Goal: Navigation & Orientation: Find specific page/section

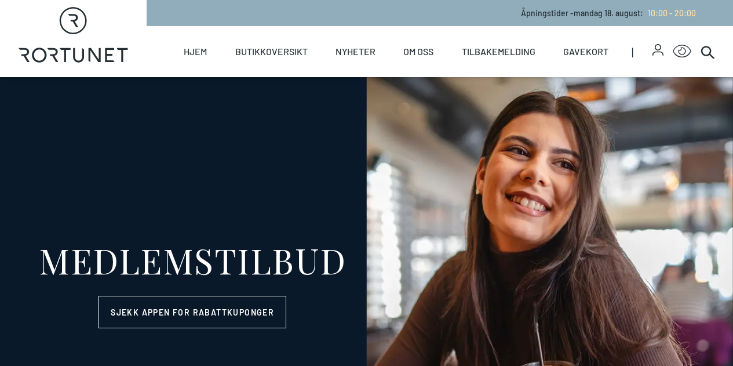
select select "NO"
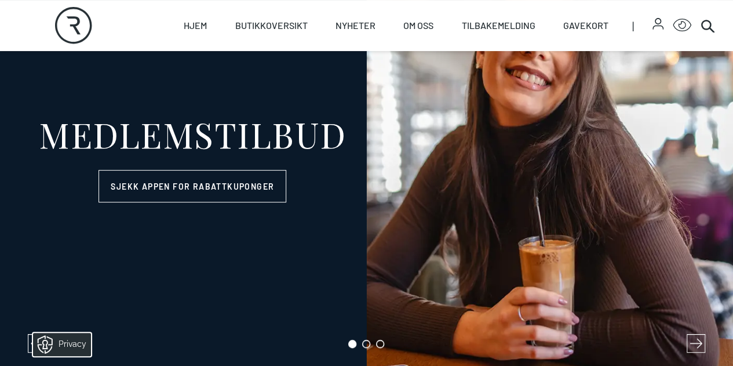
scroll to position [290, 0]
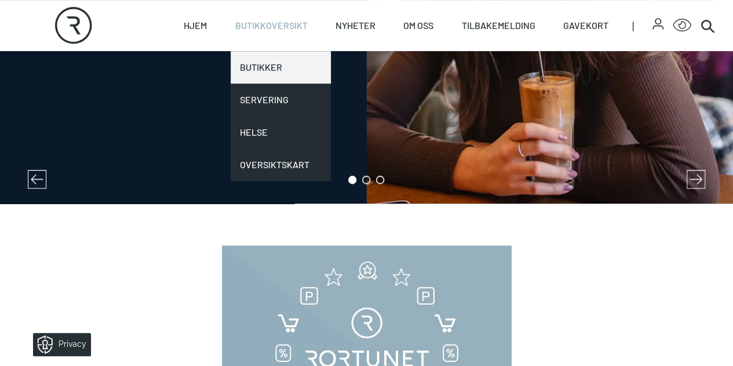
click at [260, 71] on link "Butikker" at bounding box center [281, 67] width 100 height 32
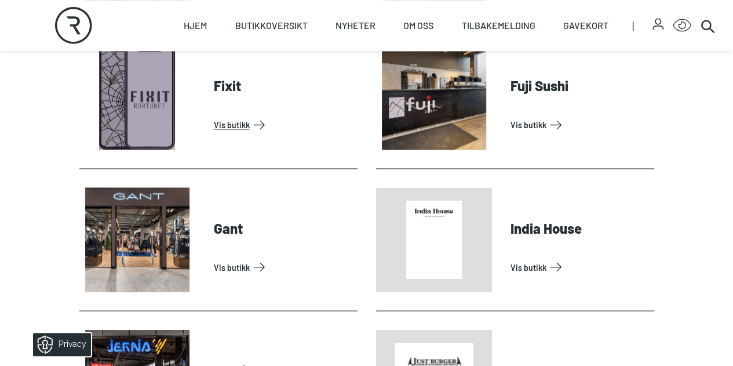
scroll to position [1014, 0]
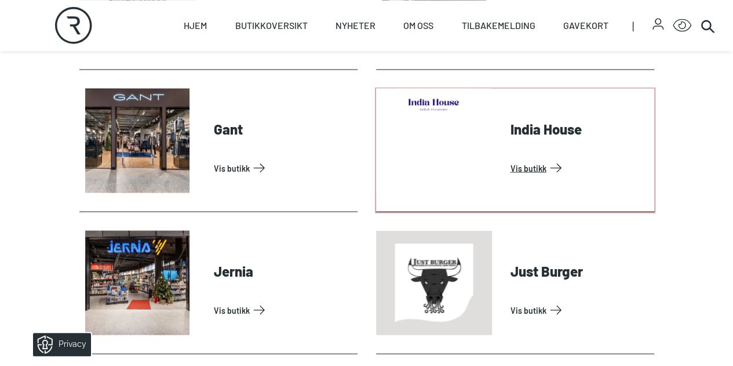
click at [510, 158] on link "Vis butikk" at bounding box center [579, 167] width 139 height 19
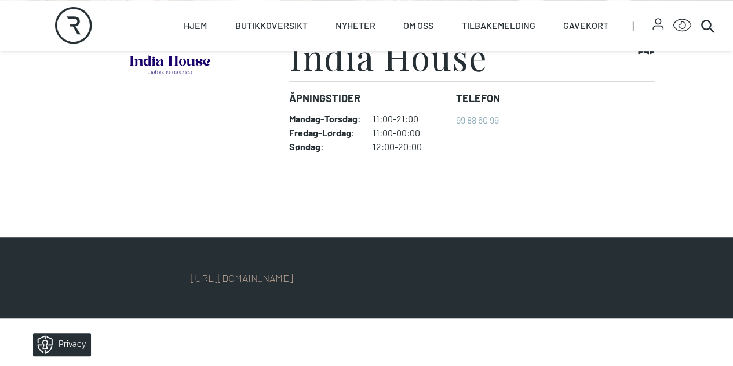
scroll to position [232, 0]
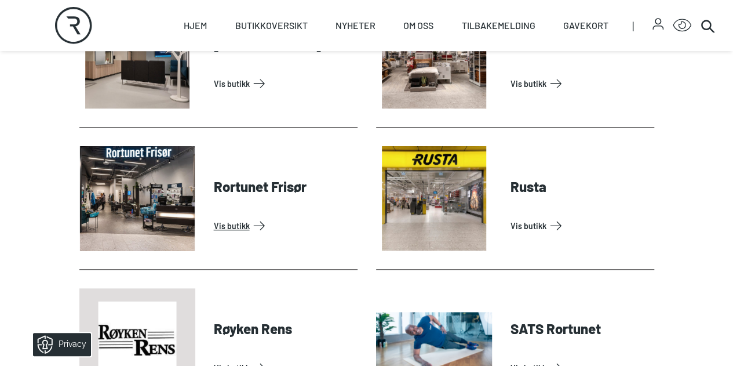
scroll to position [2665, 0]
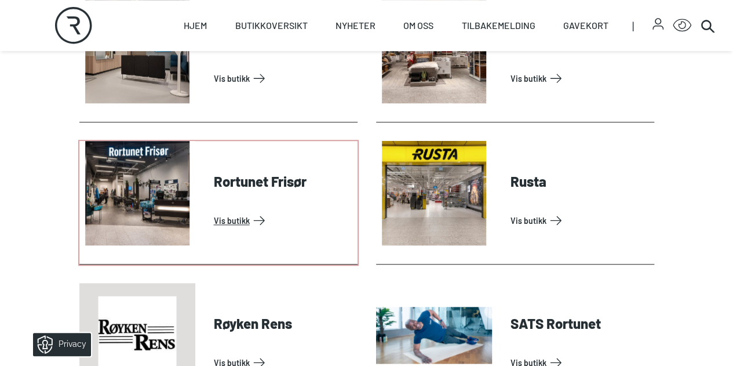
click at [214, 211] on link "Vis butikk" at bounding box center [283, 220] width 139 height 19
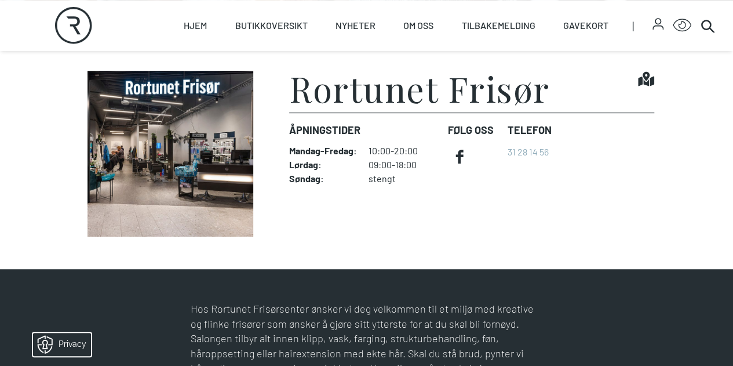
scroll to position [290, 0]
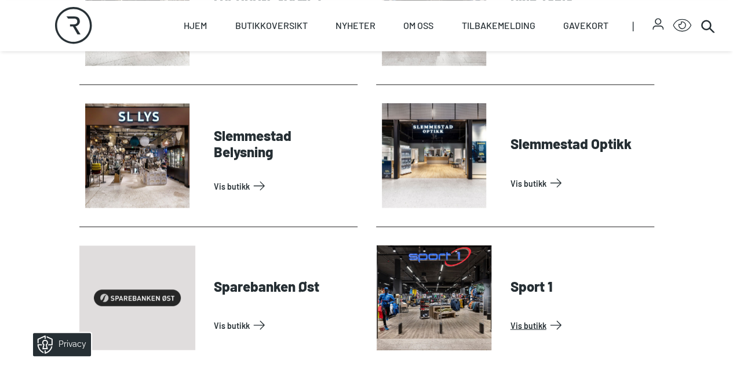
scroll to position [3244, 0]
